Goal: Register for event/course

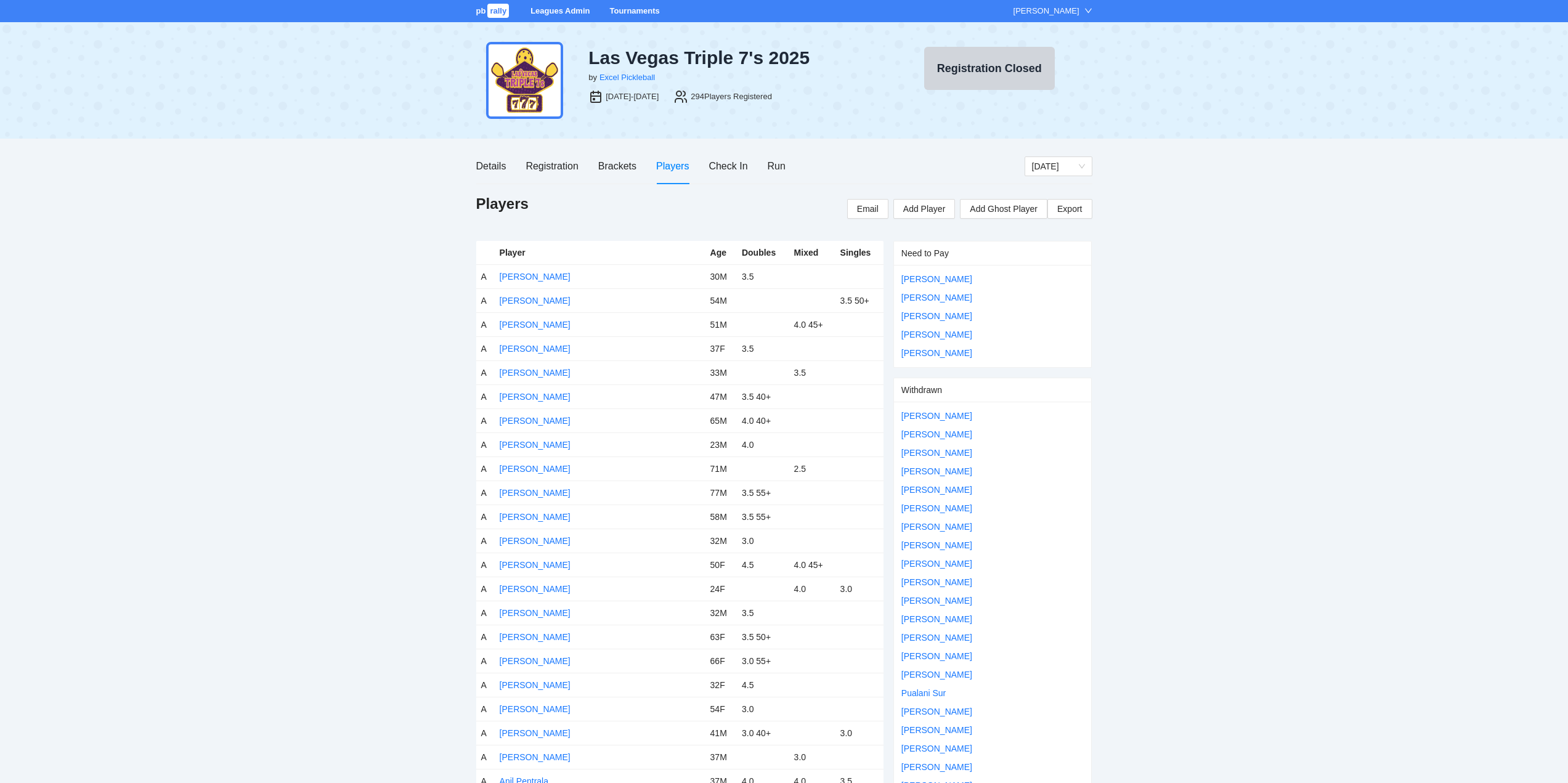
click at [626, 9] on link "Tournaments" at bounding box center [634, 11] width 50 height 9
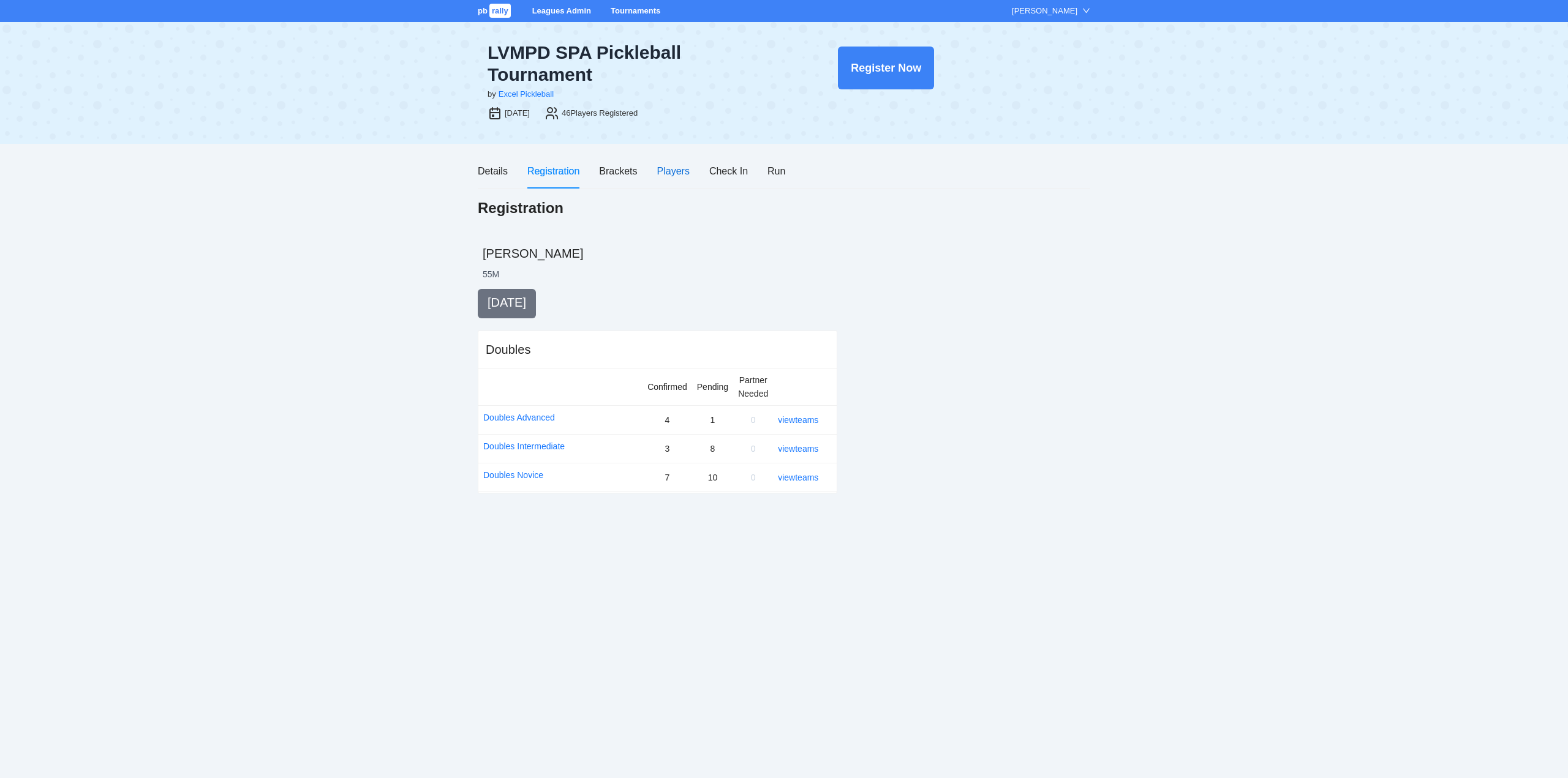
click at [672, 168] on div "Players" at bounding box center [673, 171] width 33 height 15
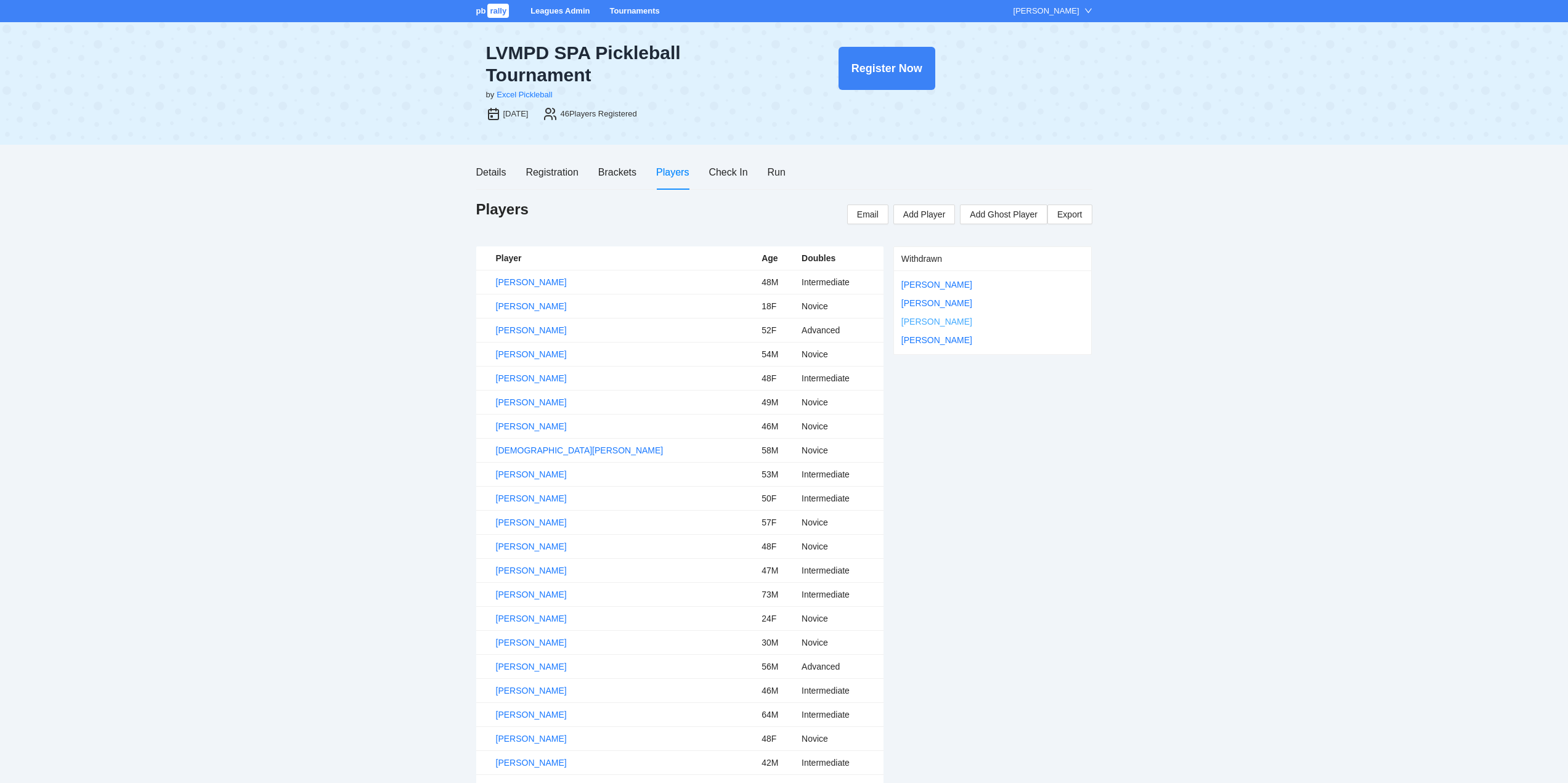
click at [922, 319] on link "Sonam Yarphel" at bounding box center [937, 321] width 71 height 10
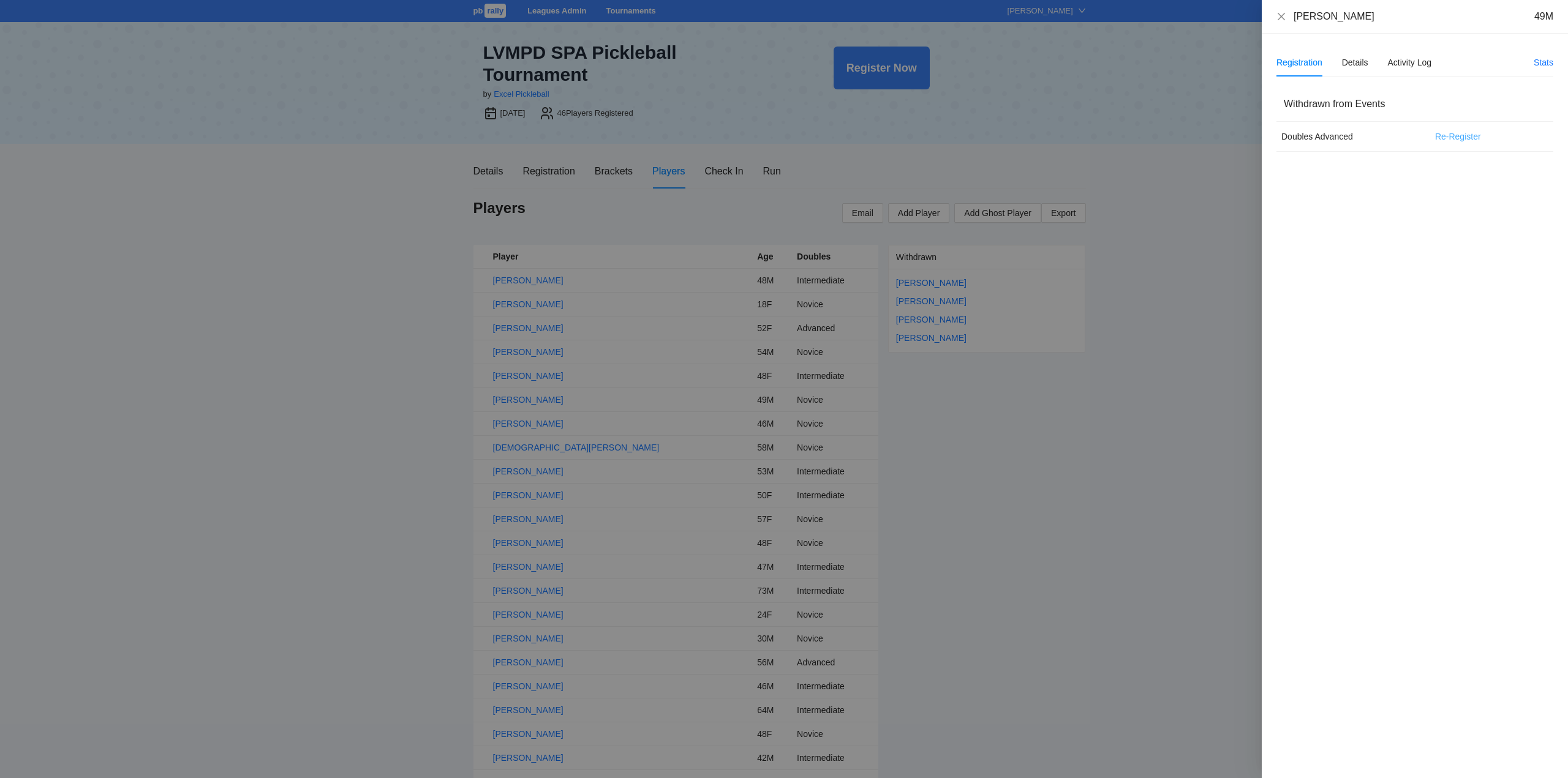
click at [1461, 136] on span "Re-Register" at bounding box center [1458, 136] width 46 height 14
click at [1501, 99] on span "OK" at bounding box center [1501, 97] width 12 height 14
click at [1283, 14] on icon "close" at bounding box center [1281, 16] width 10 height 10
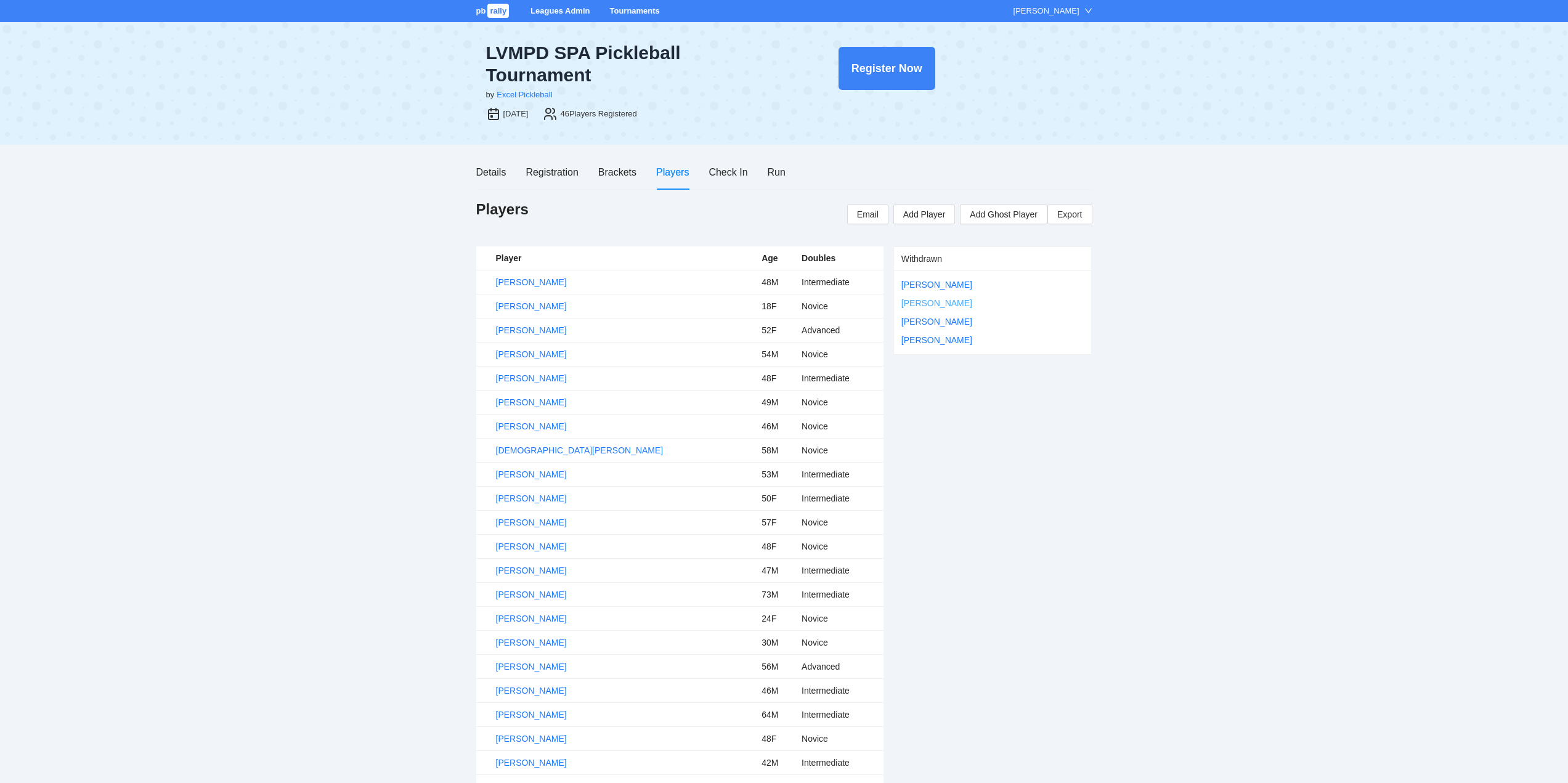
click at [939, 302] on link "Nikola Trajkovski" at bounding box center [937, 303] width 71 height 10
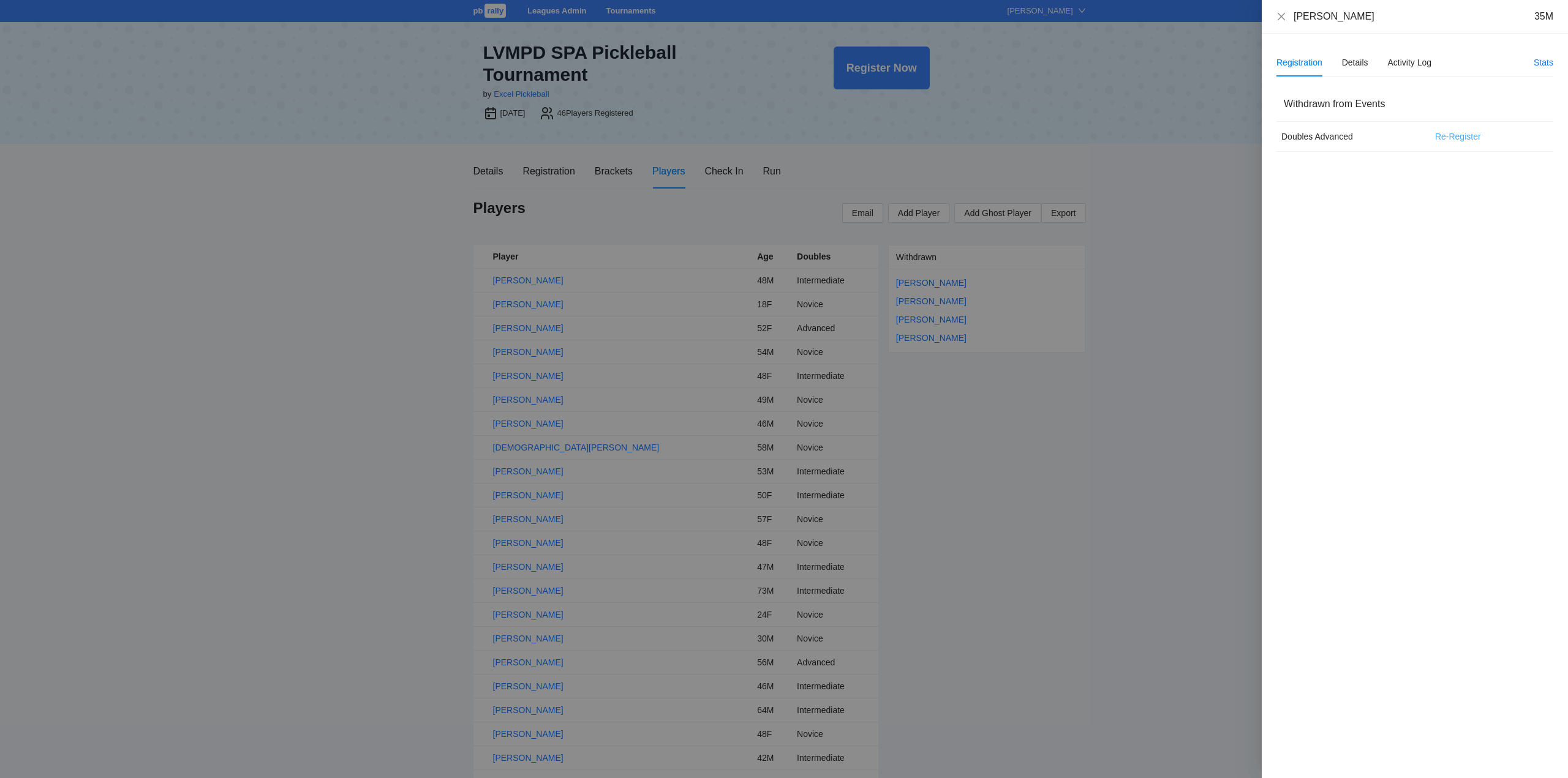
click at [1452, 135] on span "Re-Register" at bounding box center [1458, 136] width 46 height 14
click at [1498, 96] on span "OK" at bounding box center [1501, 97] width 12 height 14
click at [1280, 14] on icon "close" at bounding box center [1281, 16] width 10 height 10
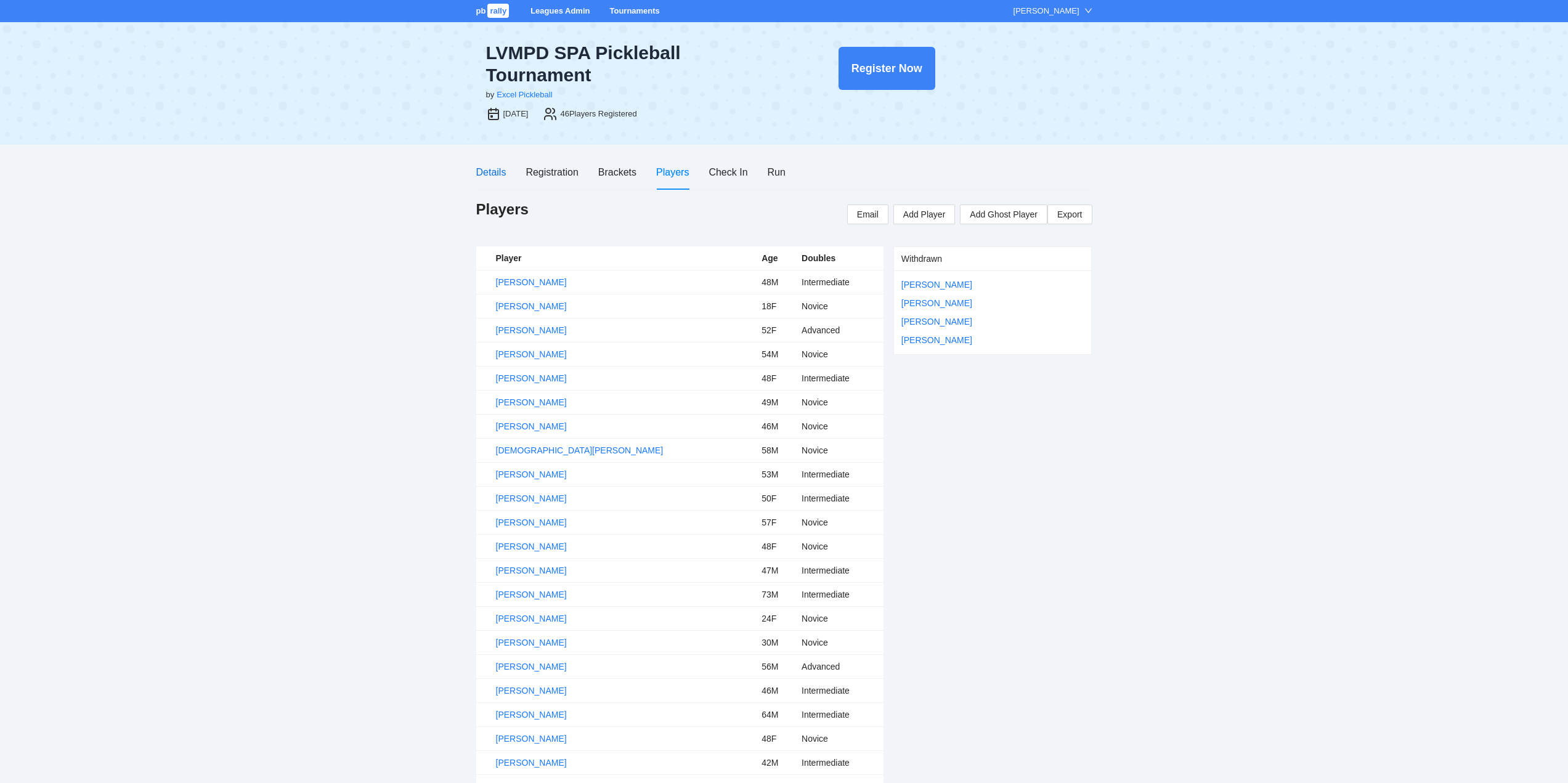
click at [490, 171] on div "Details" at bounding box center [491, 172] width 30 height 15
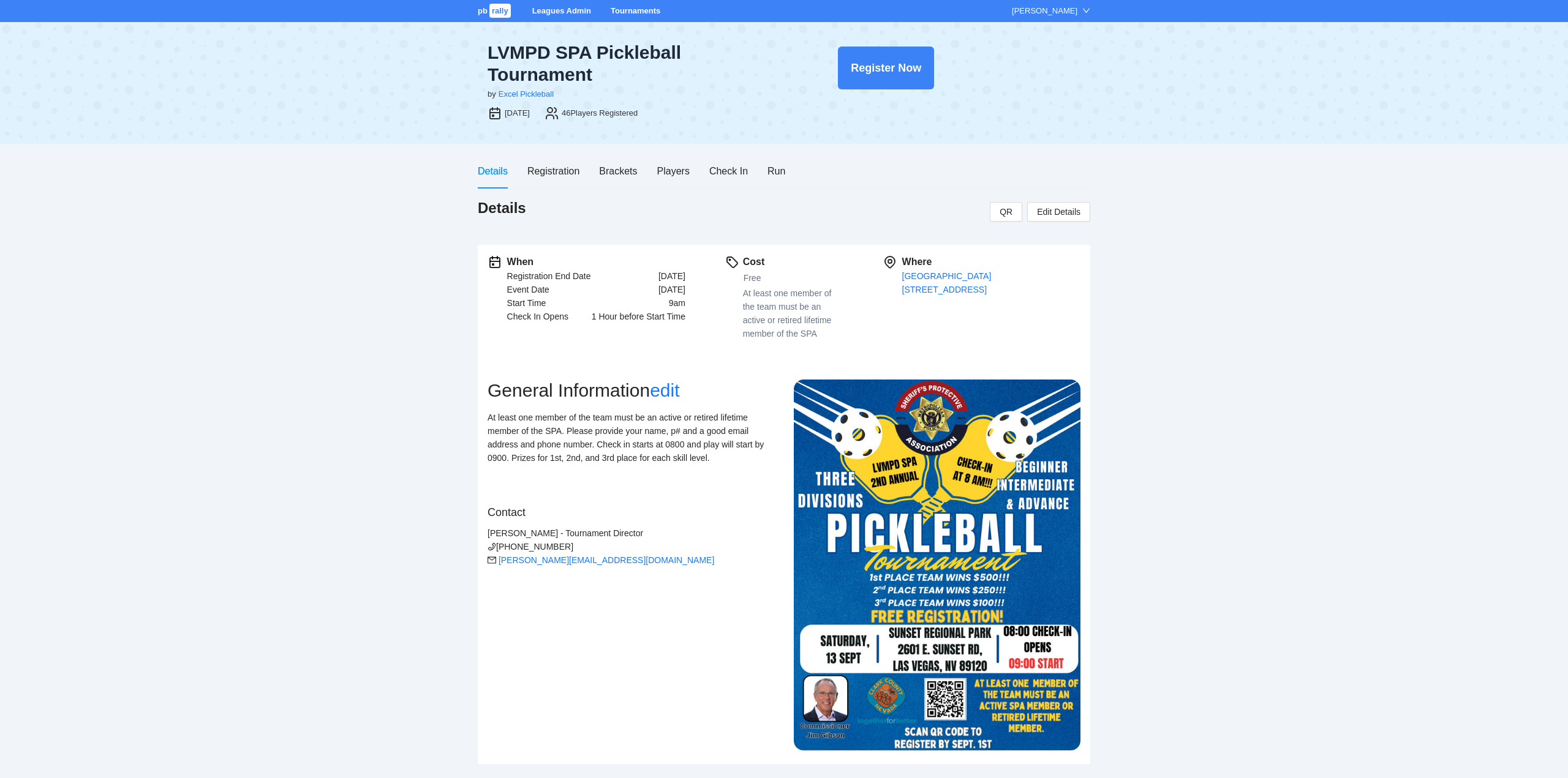
click at [636, 7] on link "Tournaments" at bounding box center [635, 10] width 50 height 9
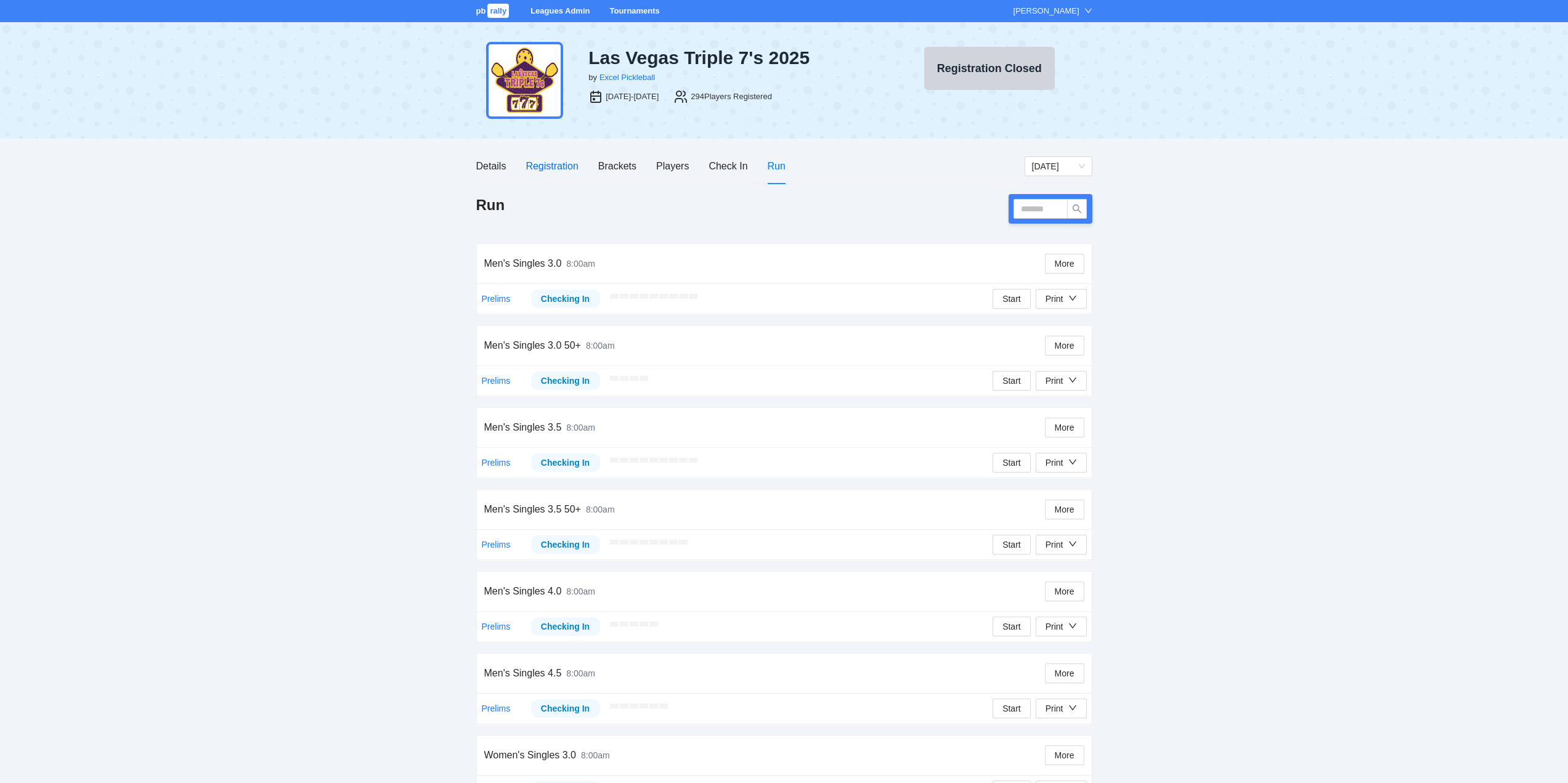
click at [552, 164] on div "Registration" at bounding box center [552, 165] width 53 height 15
